Goal: Task Accomplishment & Management: Manage account settings

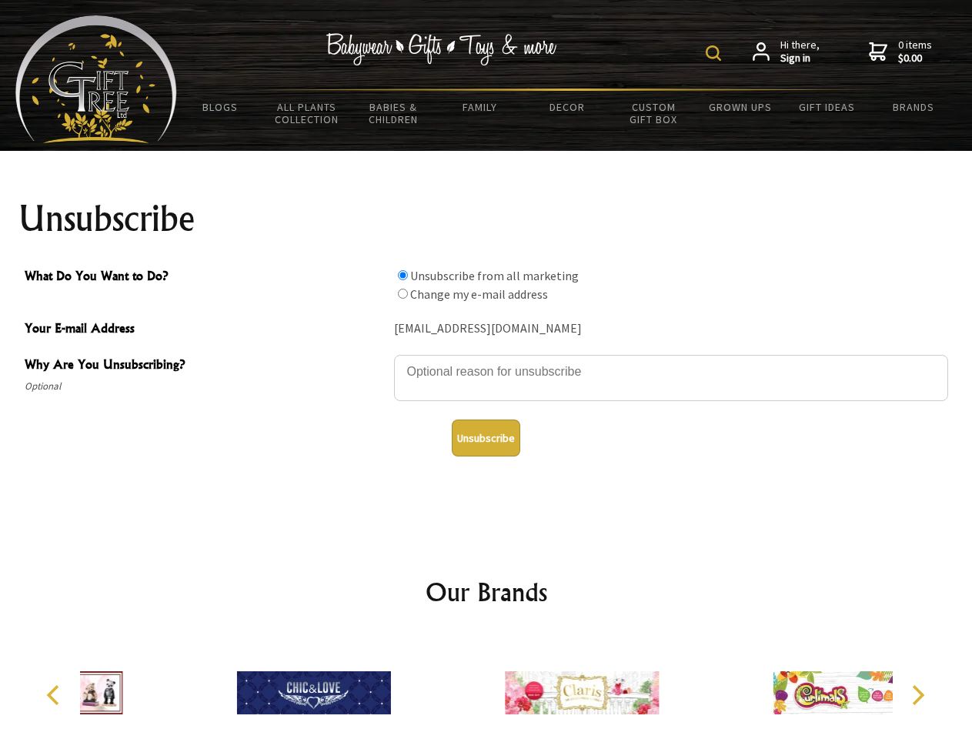
click at [716, 53] on img at bounding box center [713, 52] width 15 height 15
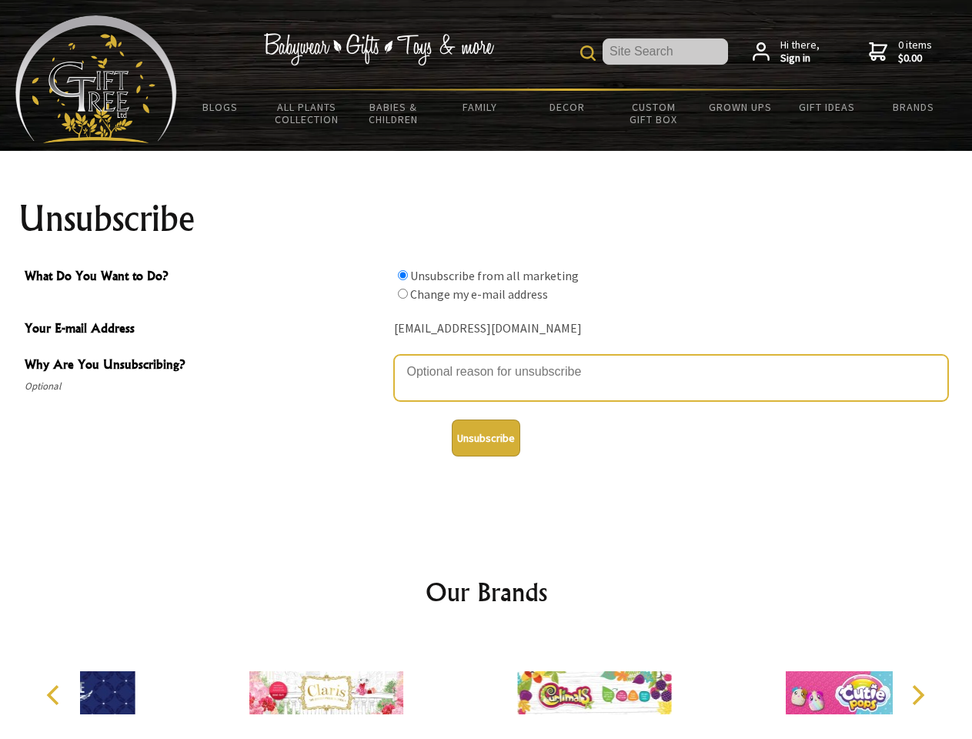
click at [486, 360] on textarea "Why Are You Unsubscribing?" at bounding box center [671, 378] width 554 height 46
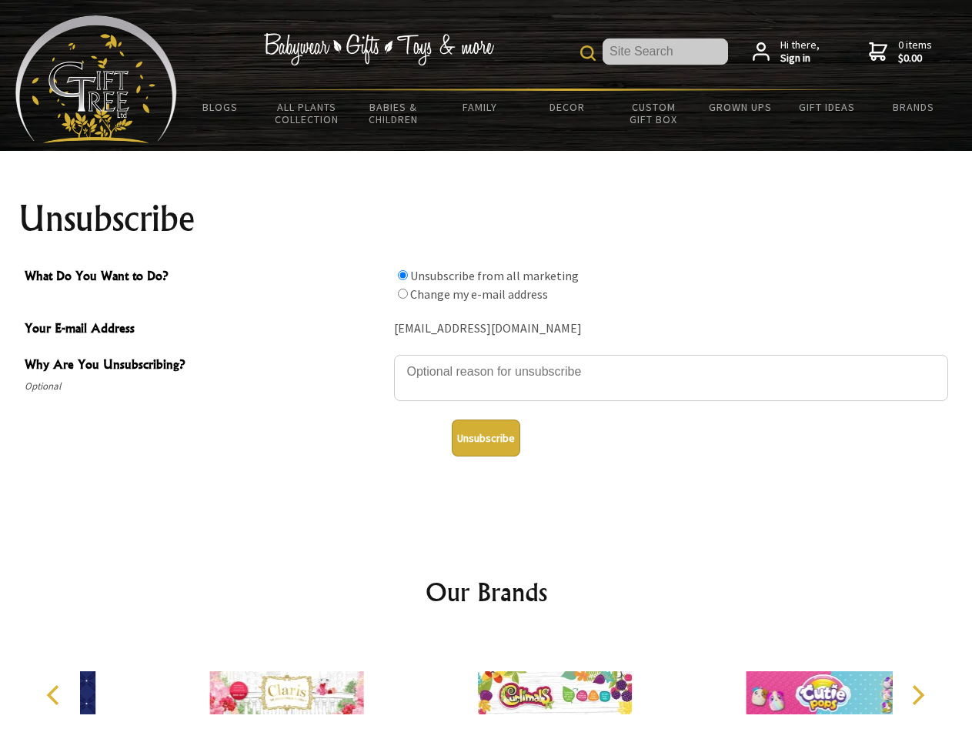
click at [402, 275] on input "What Do You Want to Do?" at bounding box center [403, 275] width 10 height 10
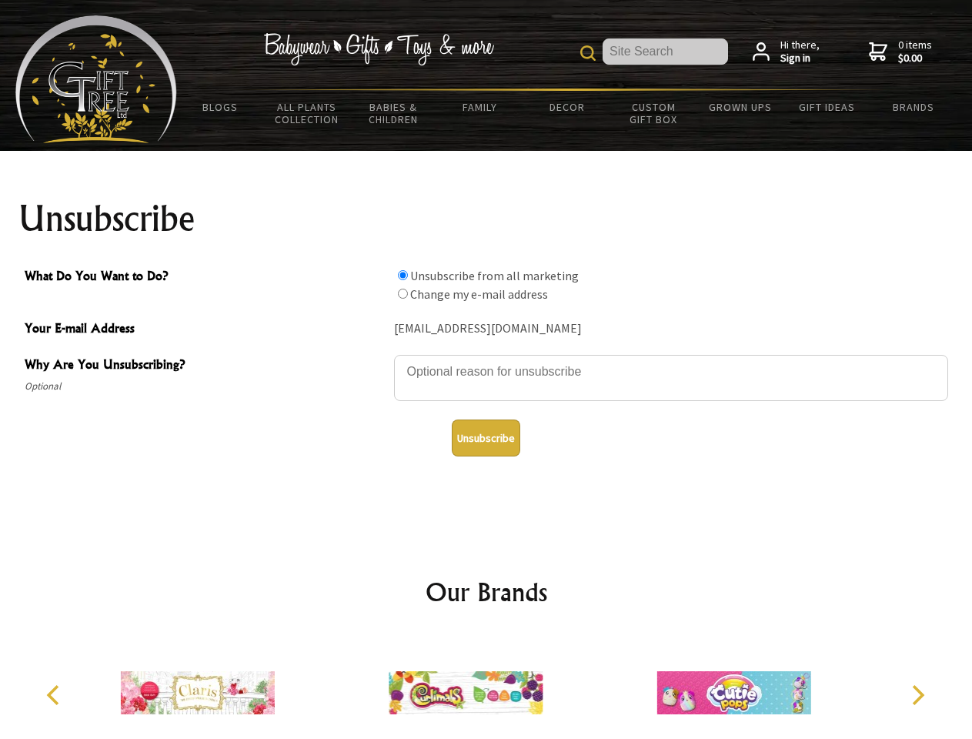
click at [402, 293] on input "What Do You Want to Do?" at bounding box center [403, 294] width 10 height 10
radio input "true"
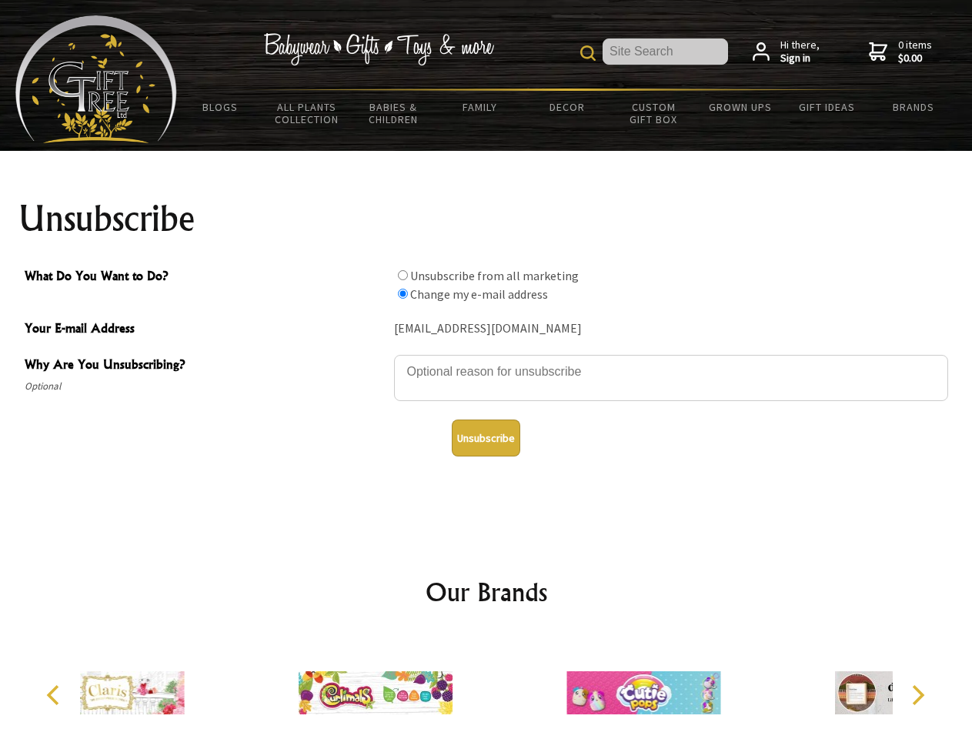
click at [486, 438] on button "Unsubscribe" at bounding box center [486, 437] width 68 height 37
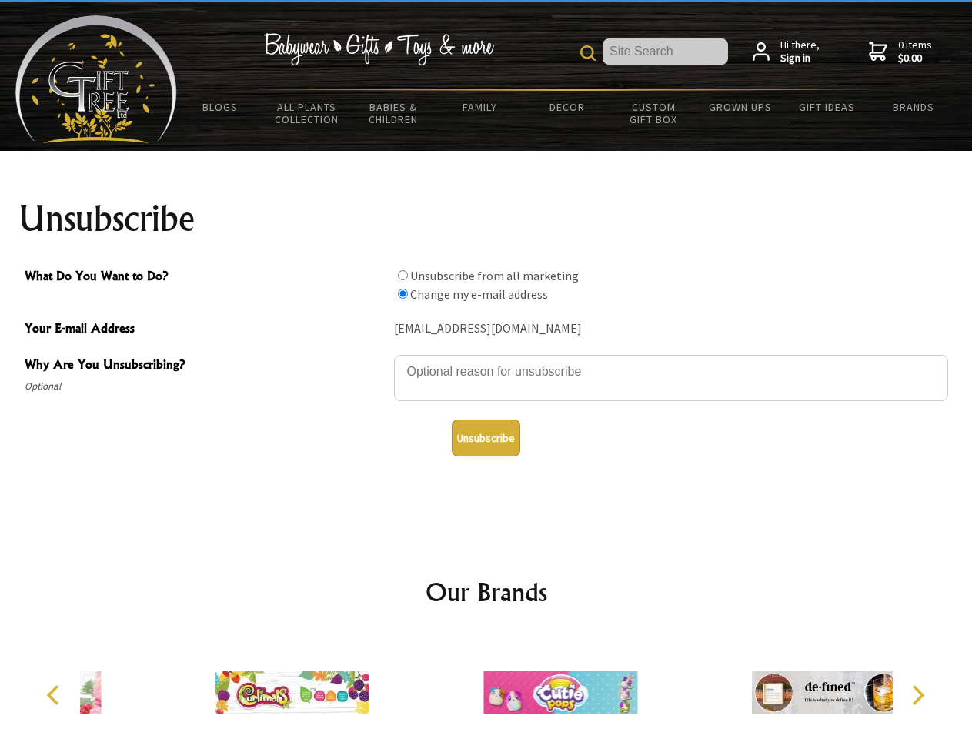
click at [486, 686] on img at bounding box center [560, 692] width 154 height 115
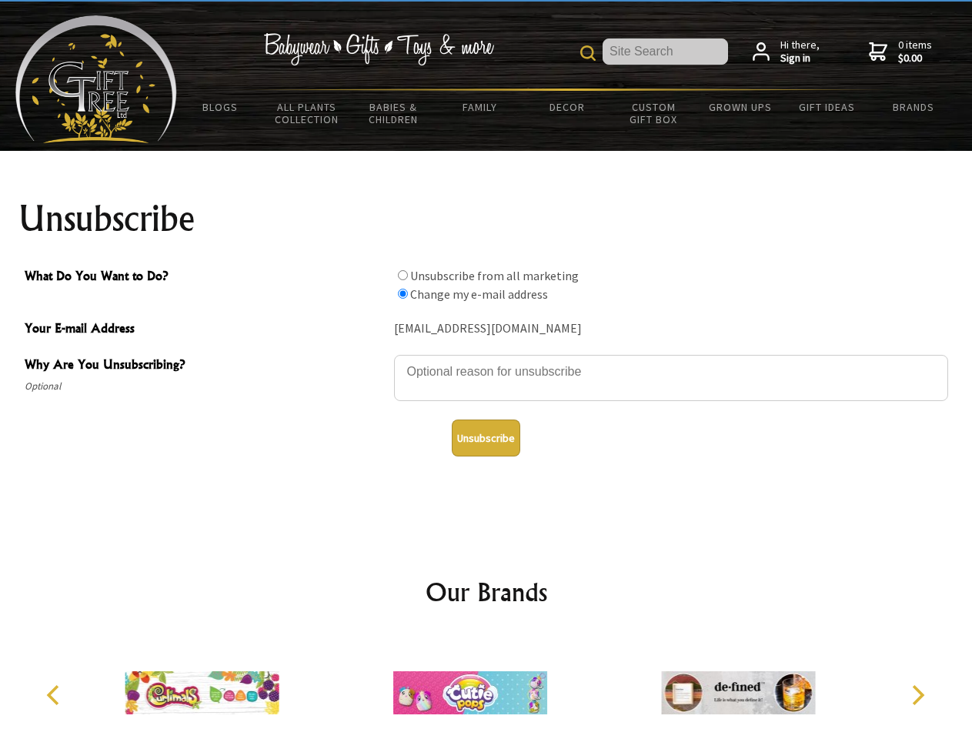
click at [55, 695] on icon "Previous" at bounding box center [55, 695] width 20 height 20
click at [917, 695] on icon "Next" at bounding box center [916, 695] width 20 height 20
